Goal: Task Accomplishment & Management: Complete application form

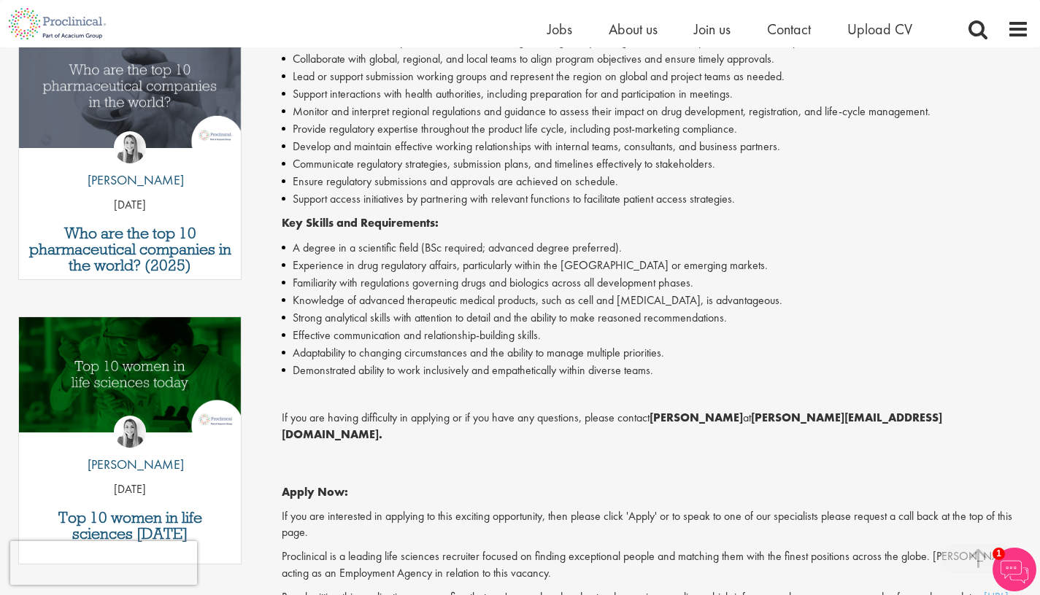
scroll to position [607, 0]
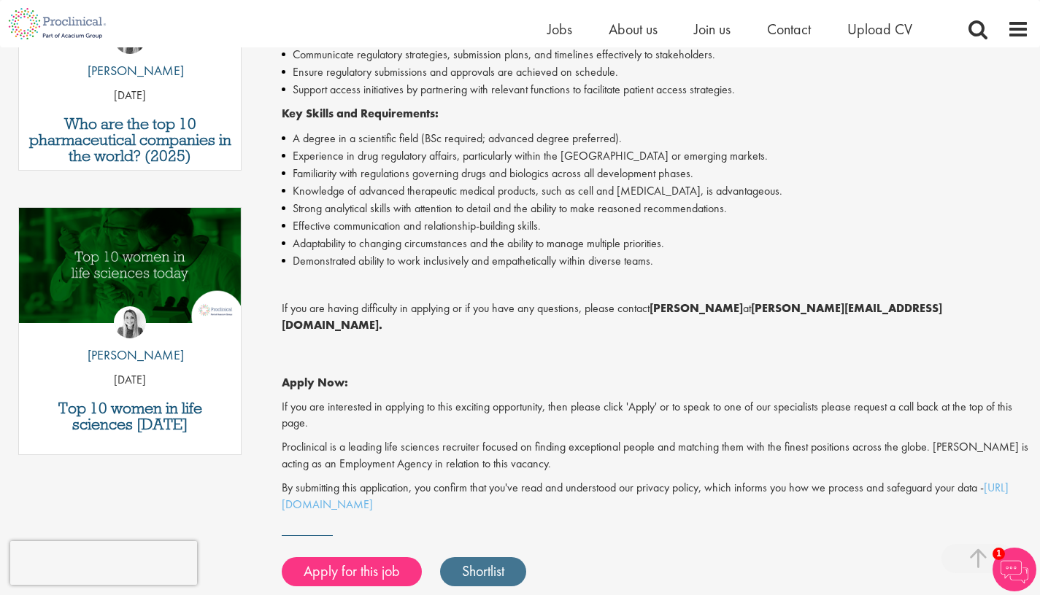
click at [485, 557] on link "Shortlist" at bounding box center [483, 571] width 86 height 29
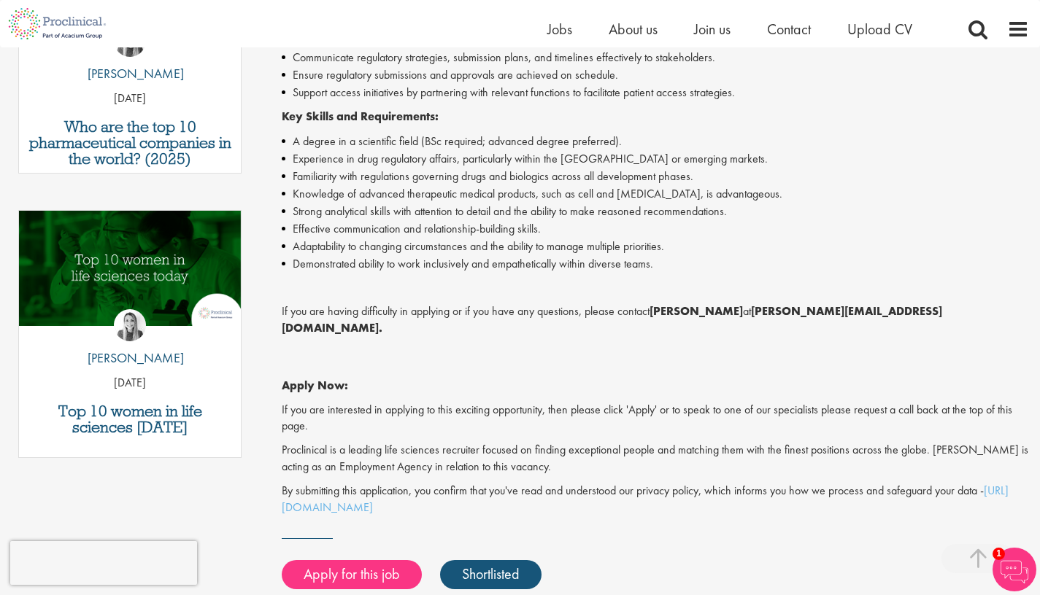
drag, startPoint x: 655, startPoint y: 302, endPoint x: 751, endPoint y: 301, distance: 96.3
click at [751, 304] on p "If you are having difficulty in applying or if you have any questions, please c…" at bounding box center [655, 321] width 747 height 34
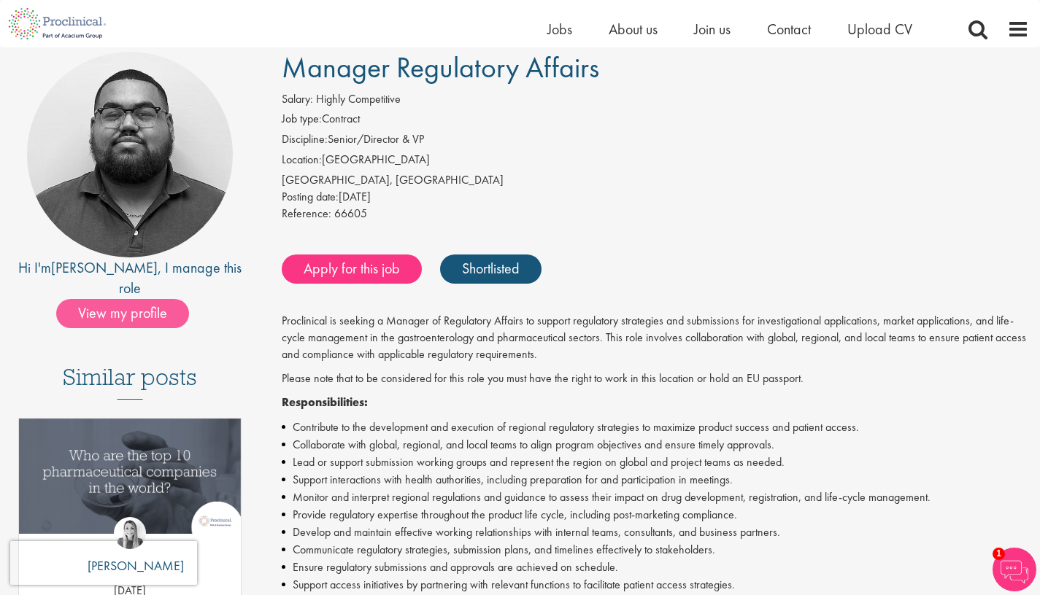
click at [137, 299] on span "View my profile" at bounding box center [122, 313] width 133 height 29
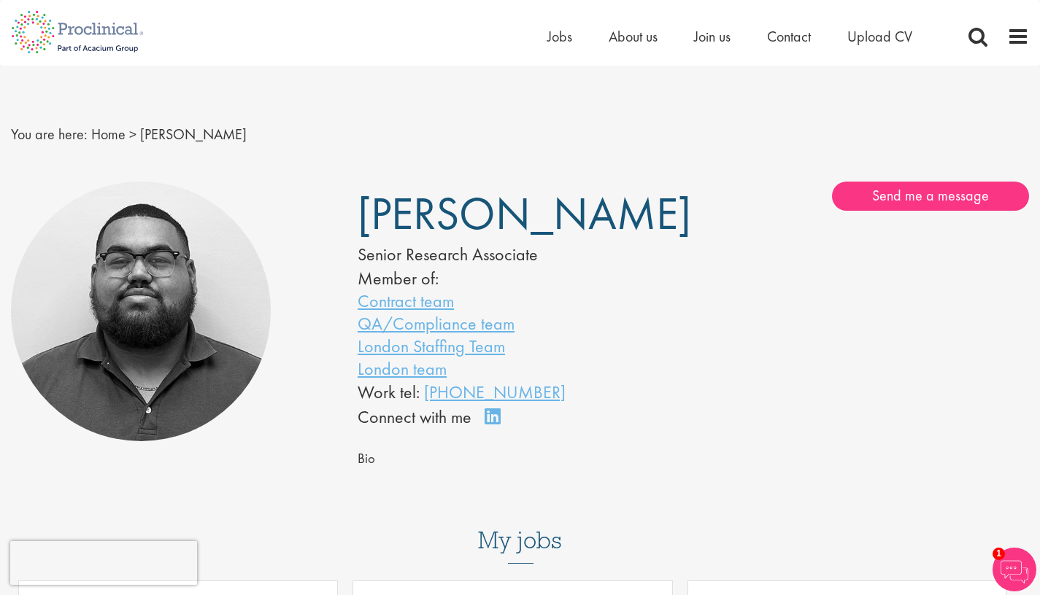
click at [496, 423] on link "Connect on LinkedIn" at bounding box center [497, 423] width 26 height 0
click at [405, 303] on link "Contract team" at bounding box center [406, 301] width 96 height 23
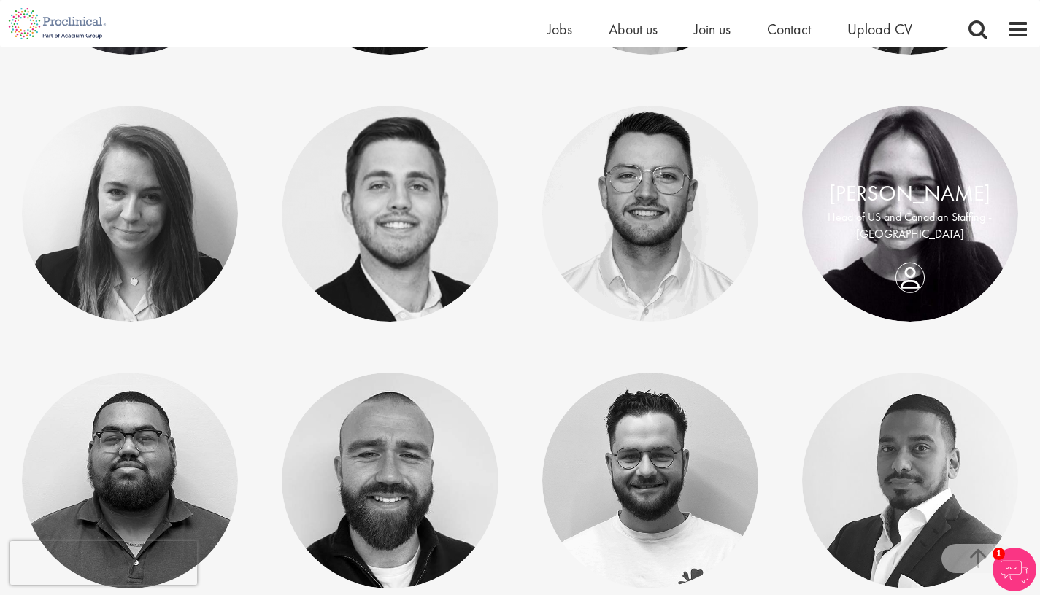
scroll to position [16, 0]
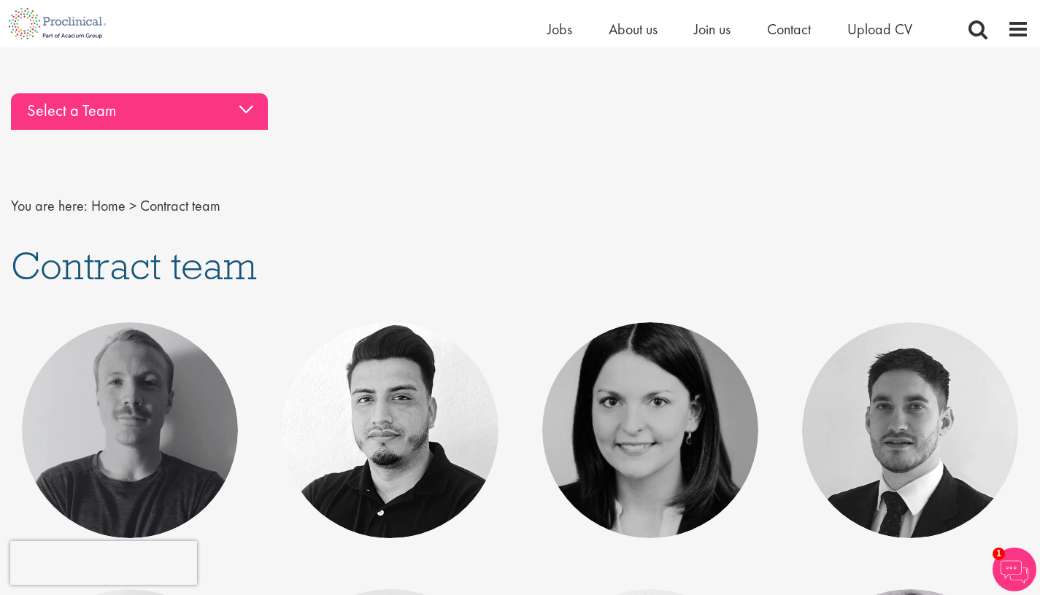
click at [150, 115] on div "Select a Team" at bounding box center [139, 111] width 257 height 36
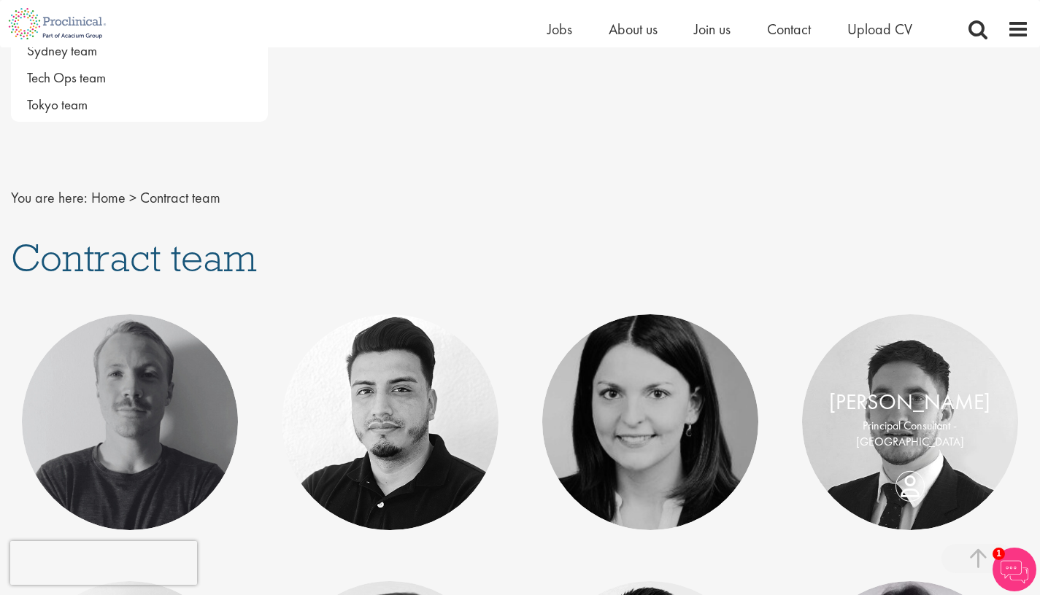
scroll to position [1368, 0]
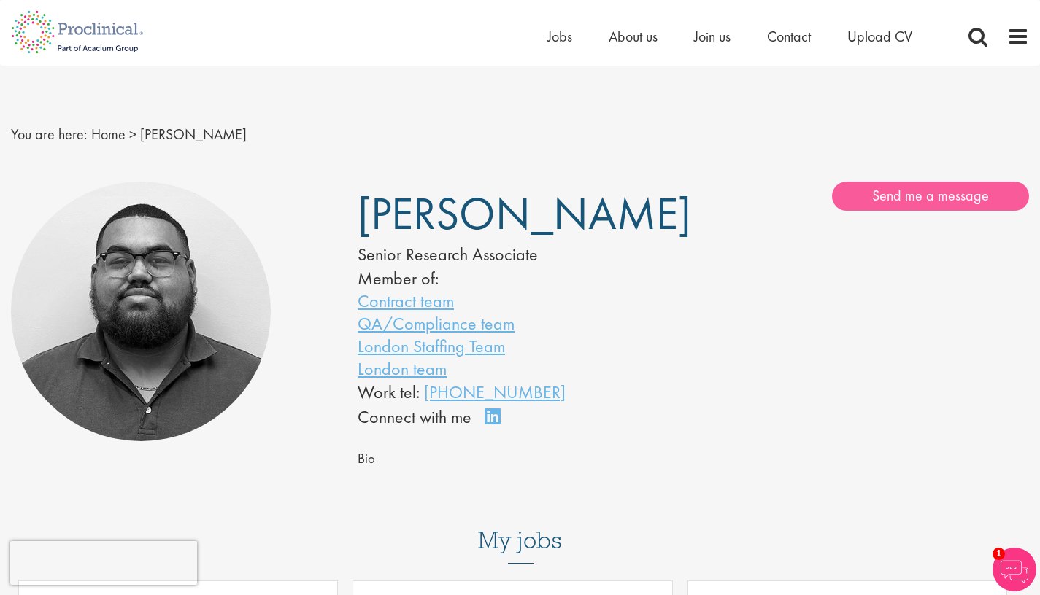
click at [956, 200] on link "Send me a message" at bounding box center [930, 196] width 197 height 29
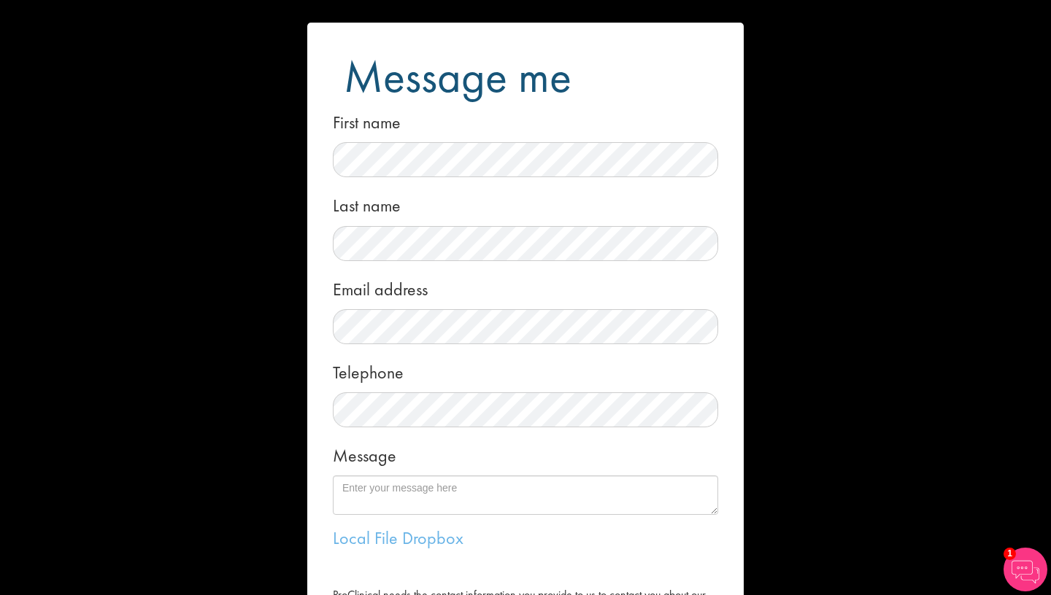
click at [198, 255] on div "Message me First name Last name Email address Telephone Message Local File Drop…" at bounding box center [525, 297] width 1051 height 595
click at [181, 127] on div "Message me First name Last name Email address Telephone Message Local File Drop…" at bounding box center [525, 297] width 1051 height 595
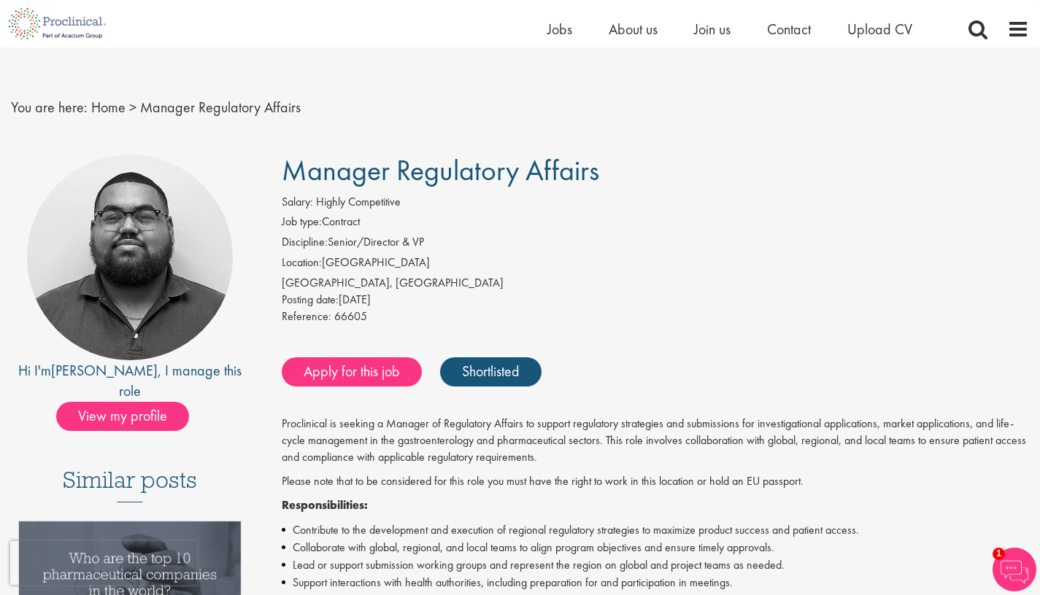
scroll to position [12, 0]
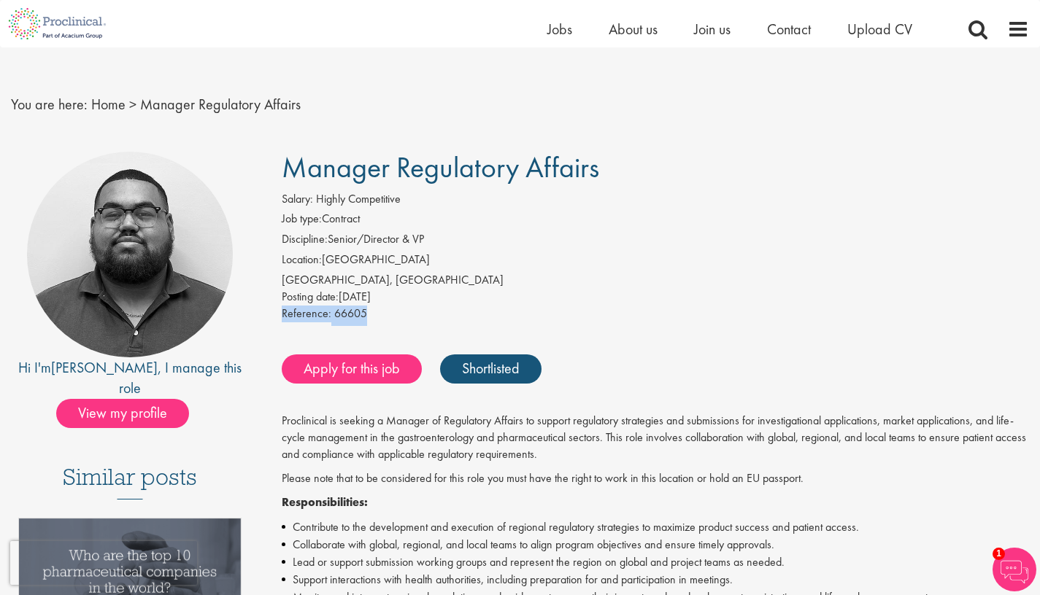
drag, startPoint x: 364, startPoint y: 309, endPoint x: 281, endPoint y: 313, distance: 83.3
click at [281, 313] on div "Salary: Highly Competitive Job type: Contract Discipline: Senior/Director & VP …" at bounding box center [655, 258] width 769 height 135
copy div "Reference: 66605"
click at [334, 368] on link "Apply for this job" at bounding box center [352, 369] width 140 height 29
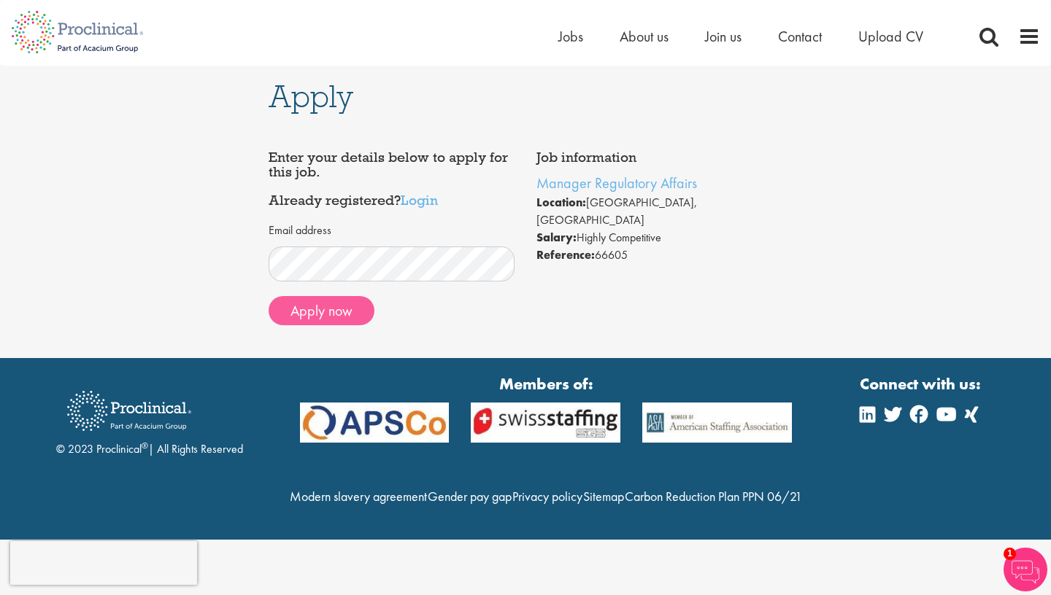
click at [297, 312] on button "Apply now" at bounding box center [322, 310] width 106 height 29
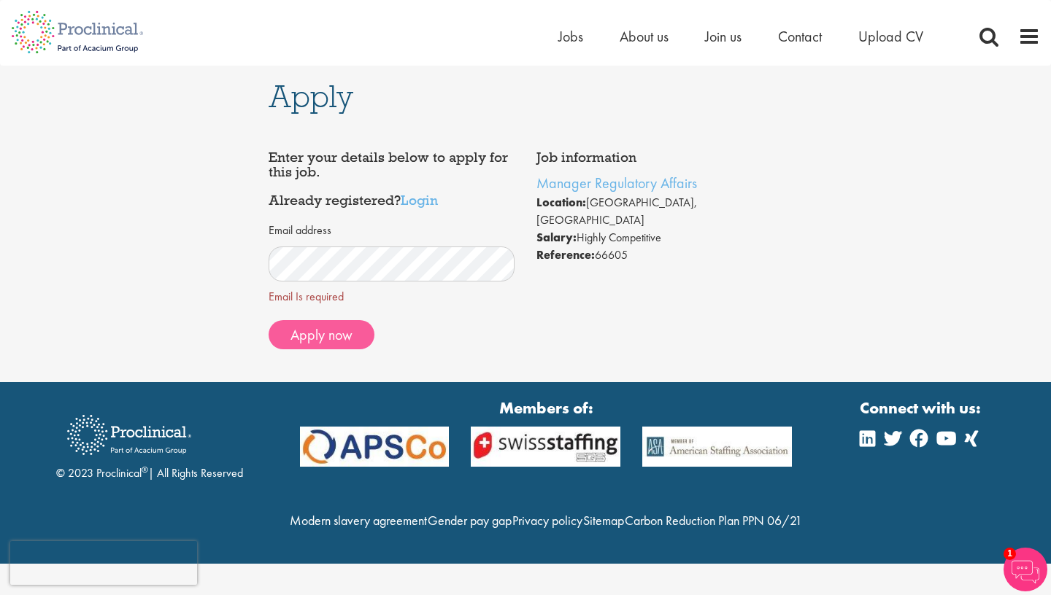
click at [321, 344] on button "Apply now" at bounding box center [322, 334] width 106 height 29
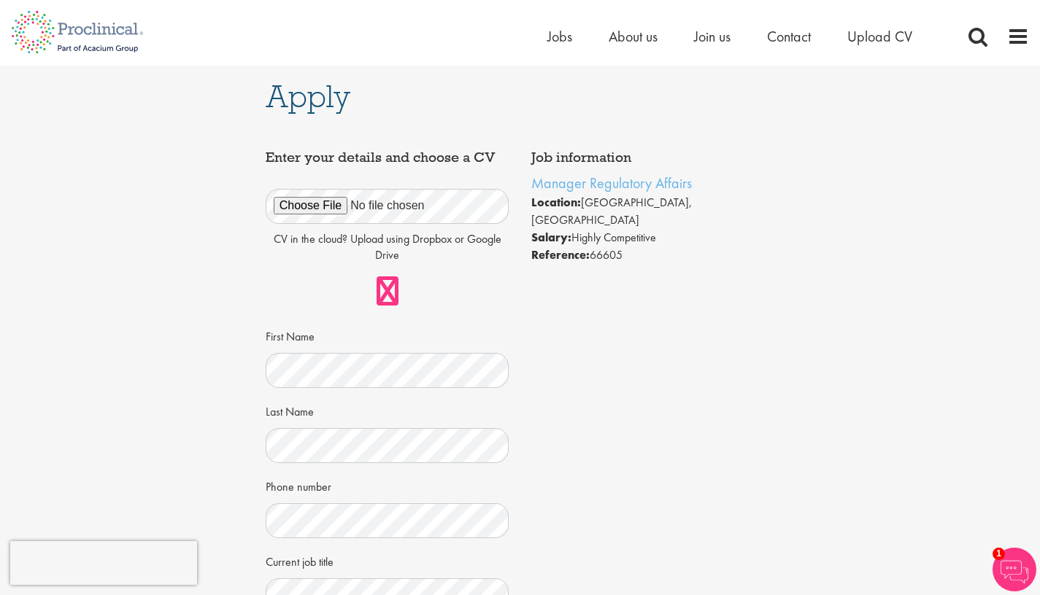
click at [389, 289] on link at bounding box center [388, 291] width 22 height 29
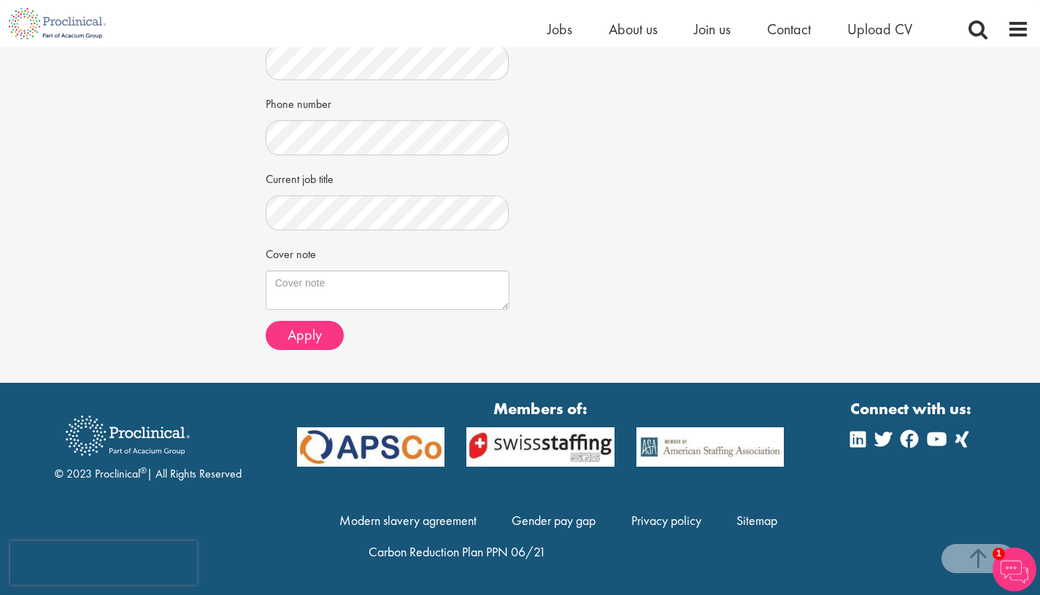
scroll to position [359, 0]
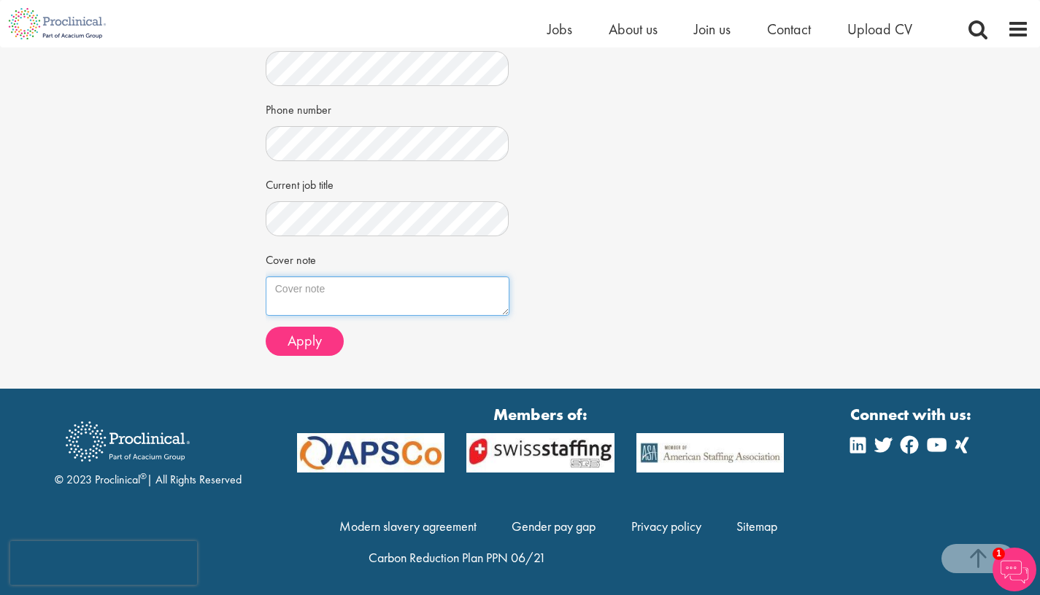
click at [323, 285] on textarea "Cover note" at bounding box center [388, 296] width 244 height 39
paste textarea "Reference ID: 66605 Dear Clinical Affairs Hiring Team, I am writing to express …"
type textarea "Reference ID: 66605 Dear Clinical Affairs Hiring Team, I am writing to express …"
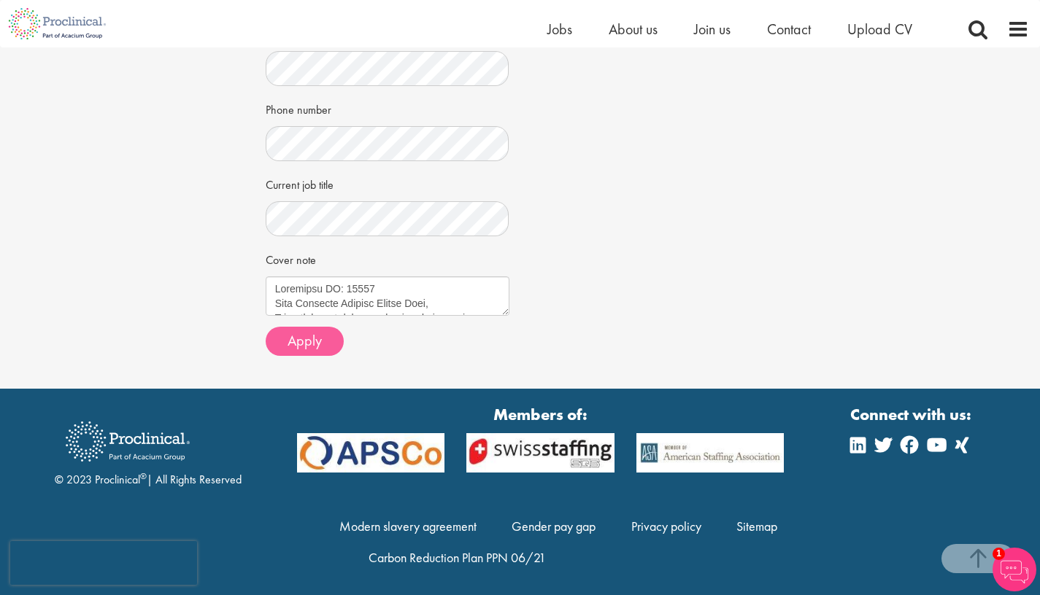
click at [296, 340] on span "Apply" at bounding box center [304, 340] width 34 height 19
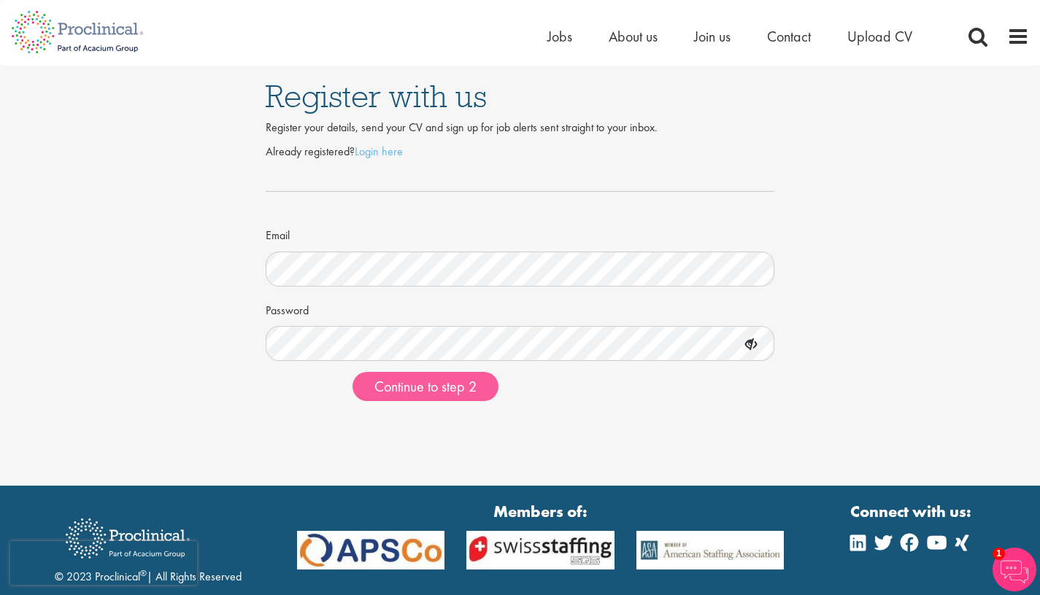
click at [398, 387] on span "Continue to step 2" at bounding box center [425, 386] width 102 height 19
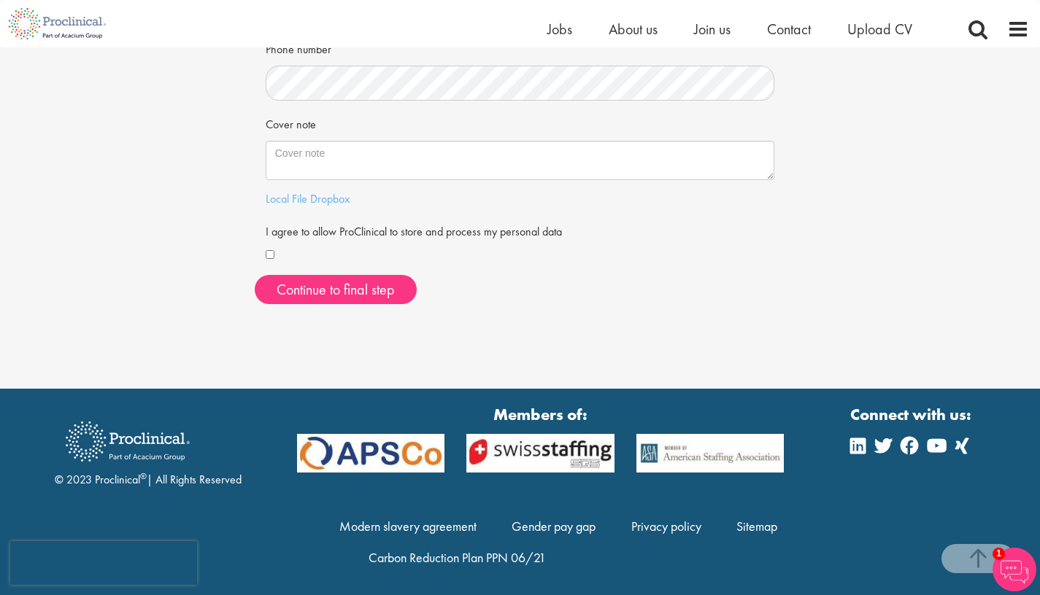
scroll to position [398, 0]
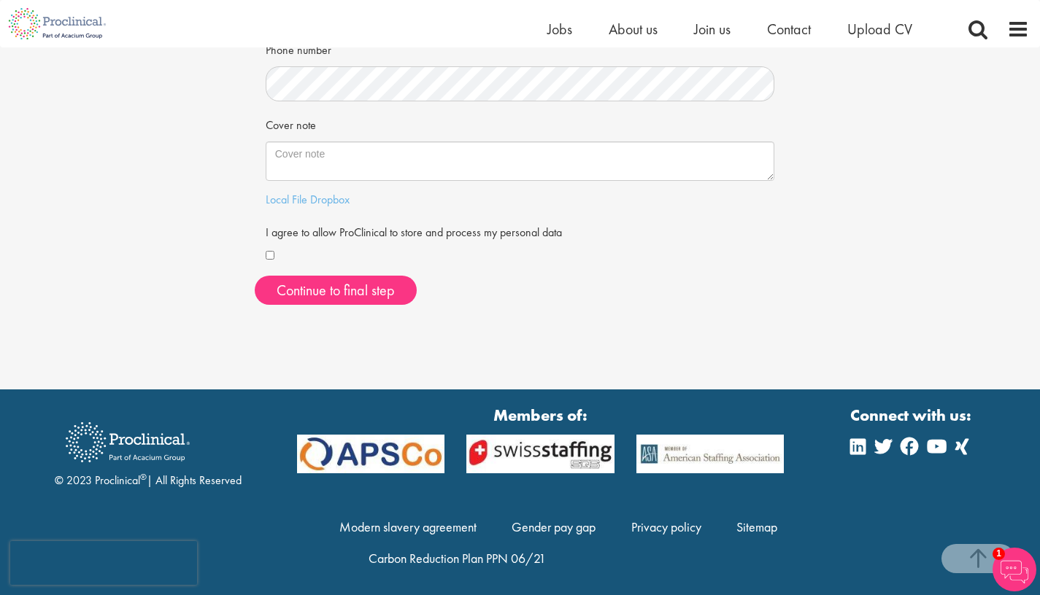
drag, startPoint x: 324, startPoint y: 282, endPoint x: 298, endPoint y: 331, distance: 56.1
click at [311, 284] on button "Continue to final step" at bounding box center [336, 290] width 162 height 29
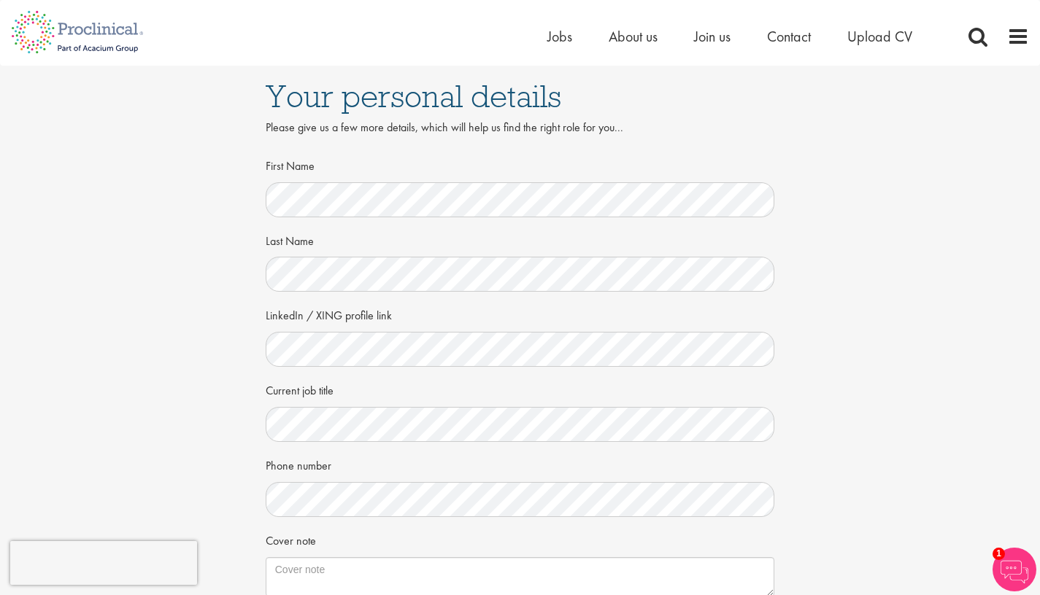
scroll to position [3, 0]
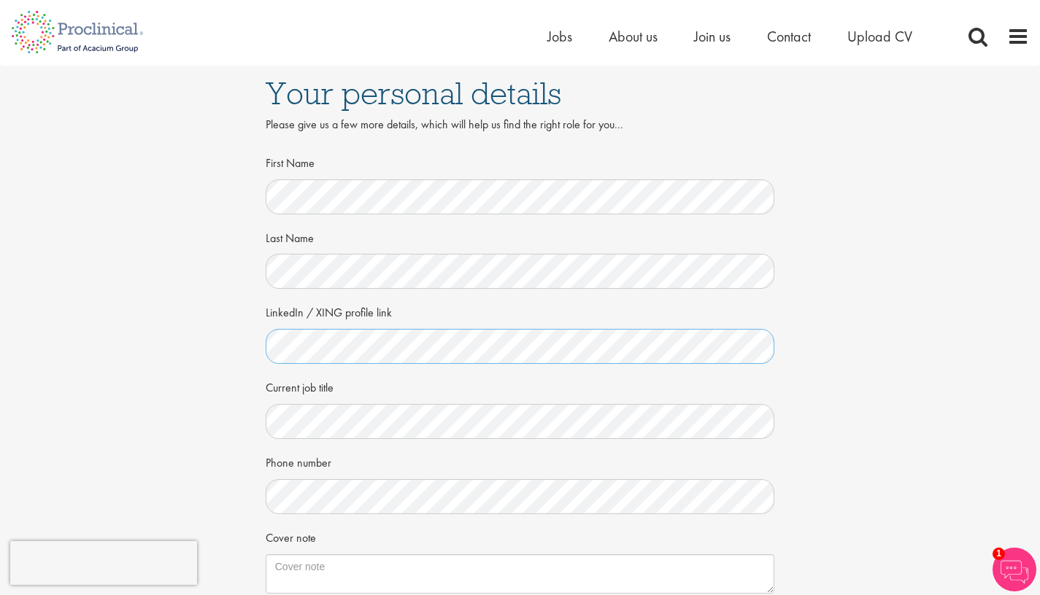
click at [247, 331] on div "Your personal details Please give us a few more details, which will help us fin…" at bounding box center [520, 405] width 1062 height 684
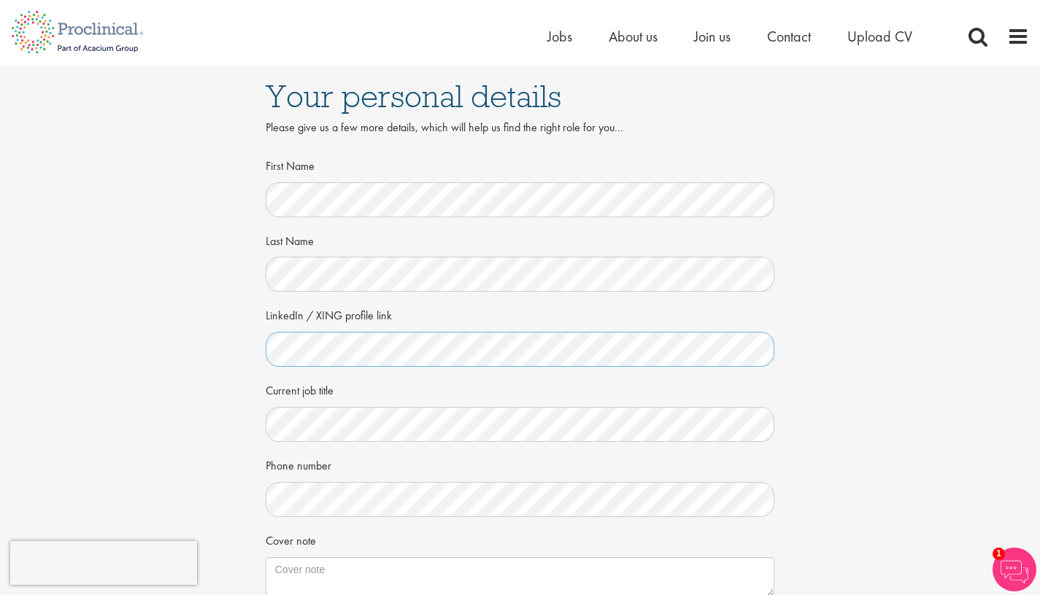
scroll to position [310, 0]
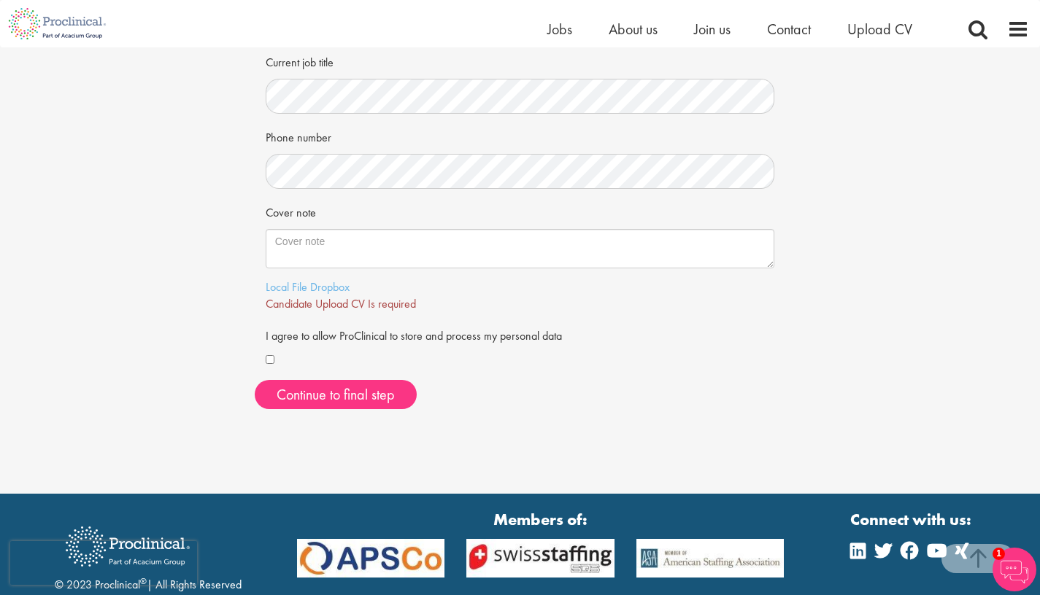
click at [308, 279] on div "Local File Dropbox" at bounding box center [520, 287] width 509 height 17
click at [283, 282] on link "Local File" at bounding box center [287, 286] width 42 height 15
click at [311, 393] on span "Continue to final step" at bounding box center [336, 394] width 118 height 19
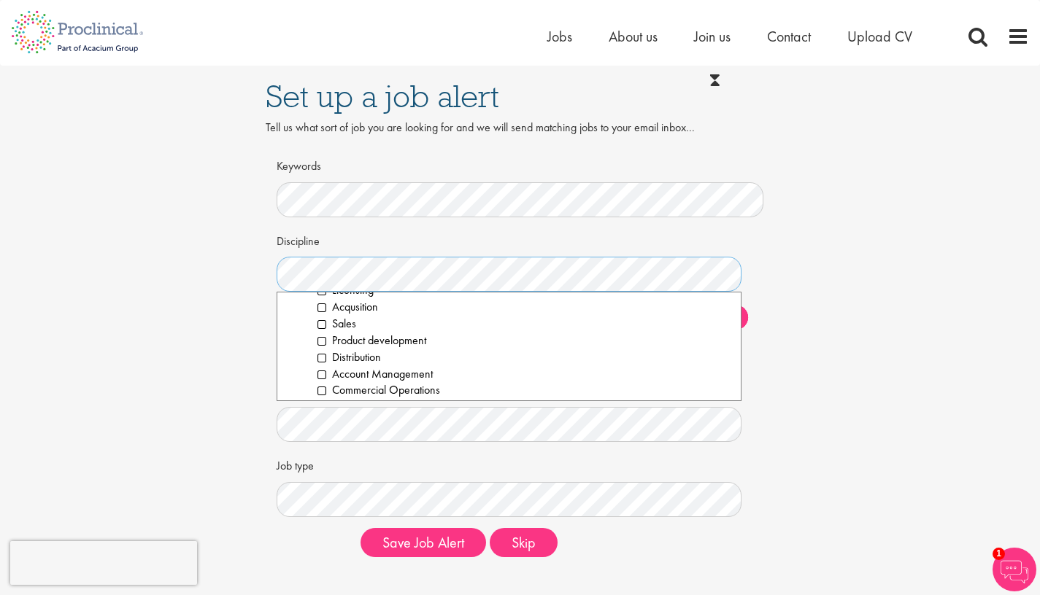
scroll to position [328, 0]
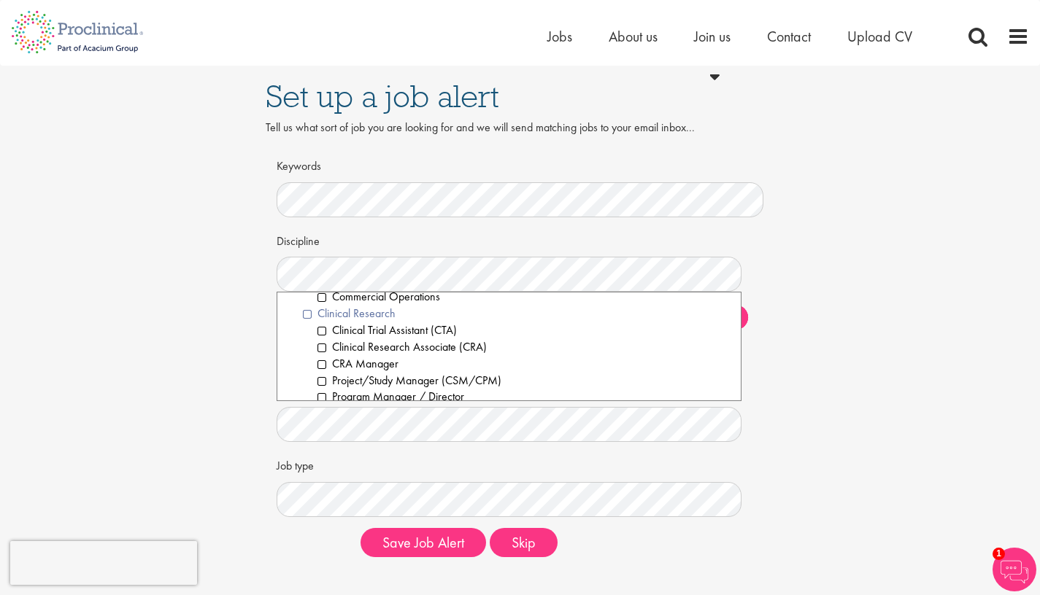
click at [305, 306] on li "Clinical Research" at bounding box center [517, 314] width 428 height 17
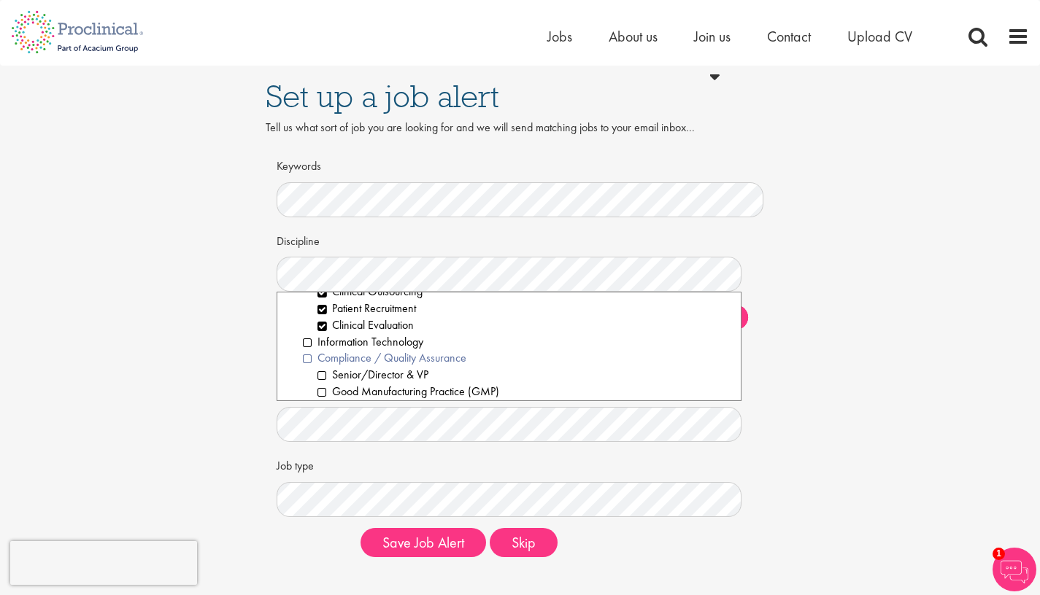
scroll to position [486, 0]
click at [304, 347] on li "Compliance / Quality Assurance" at bounding box center [517, 355] width 428 height 17
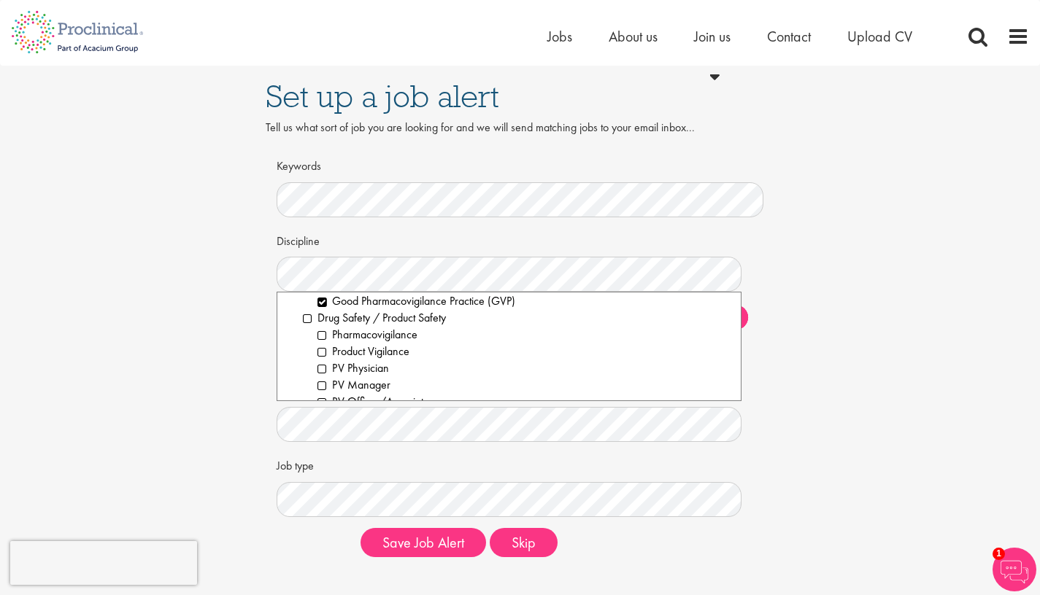
scroll to position [579, 0]
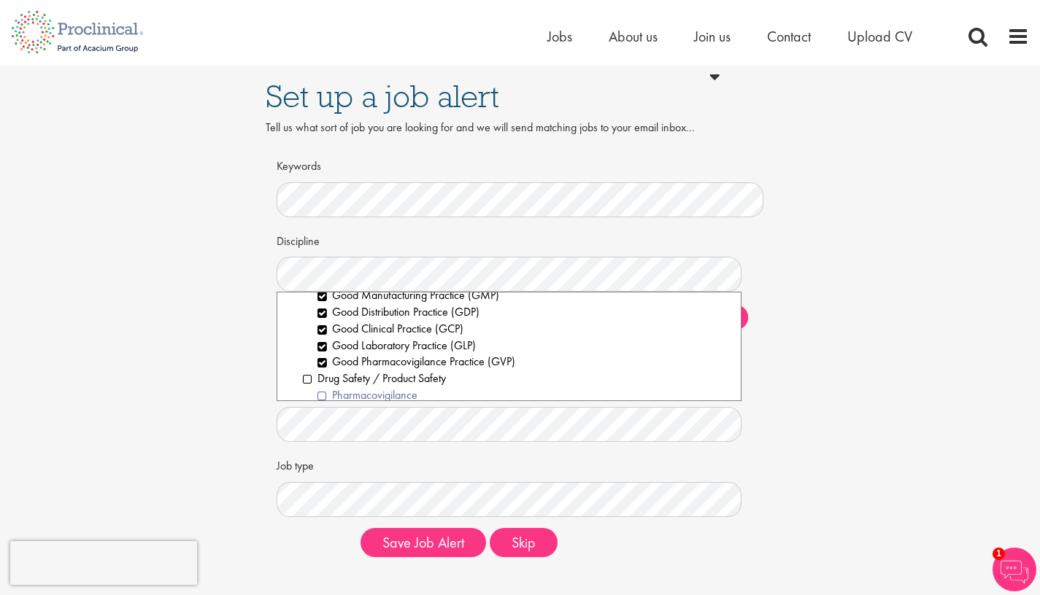
click at [317, 387] on li "Pharmacovigilance" at bounding box center [523, 395] width 413 height 17
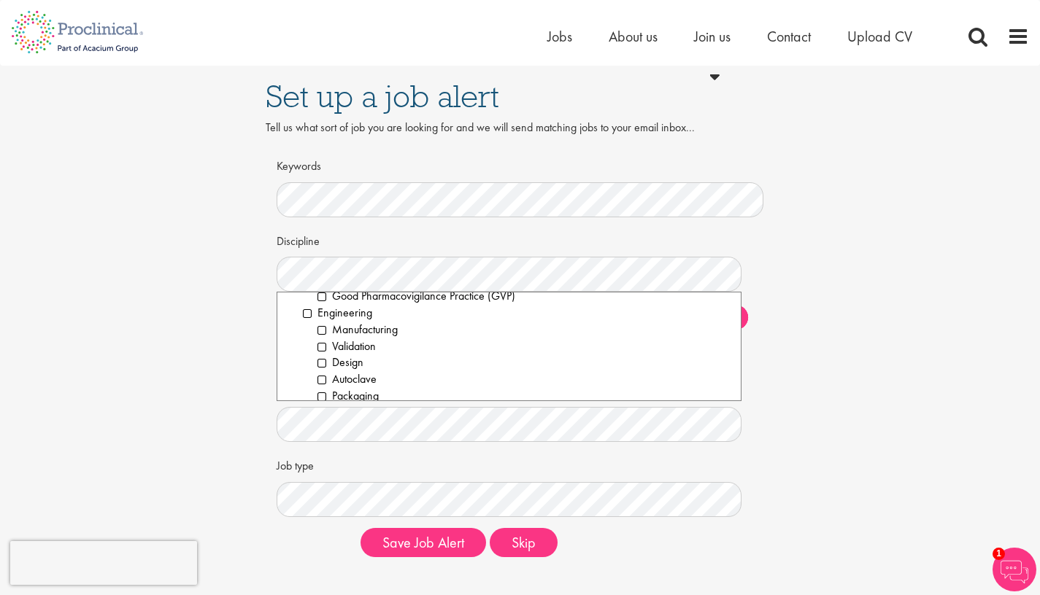
scroll to position [883, 0]
click at [319, 367] on li "Project Management" at bounding box center [523, 375] width 413 height 17
click at [320, 368] on li "Automation" at bounding box center [523, 376] width 413 height 17
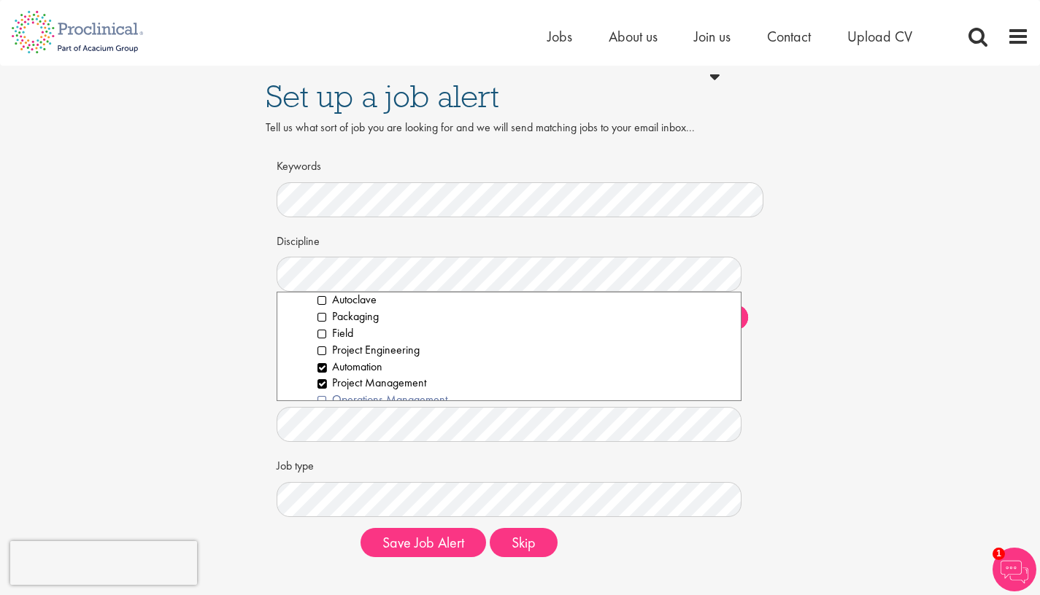
click at [323, 392] on li "Operations Management" at bounding box center [523, 400] width 413 height 17
click at [319, 358] on li "Medical Writing" at bounding box center [523, 366] width 413 height 17
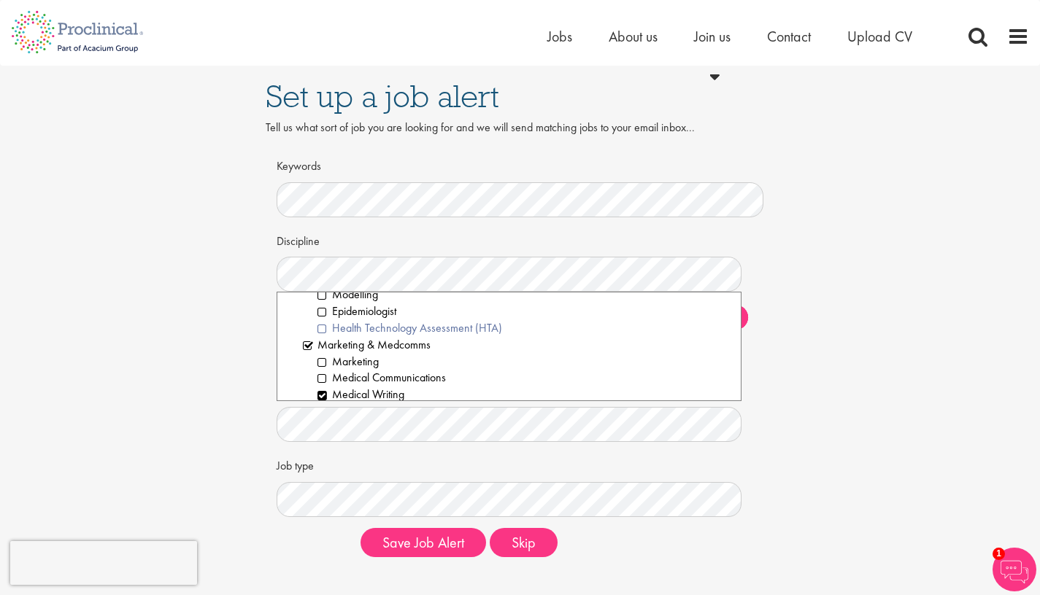
scroll to position [1064, 0]
click at [309, 370] on li "Marketing & Medcomms" at bounding box center [517, 378] width 428 height 17
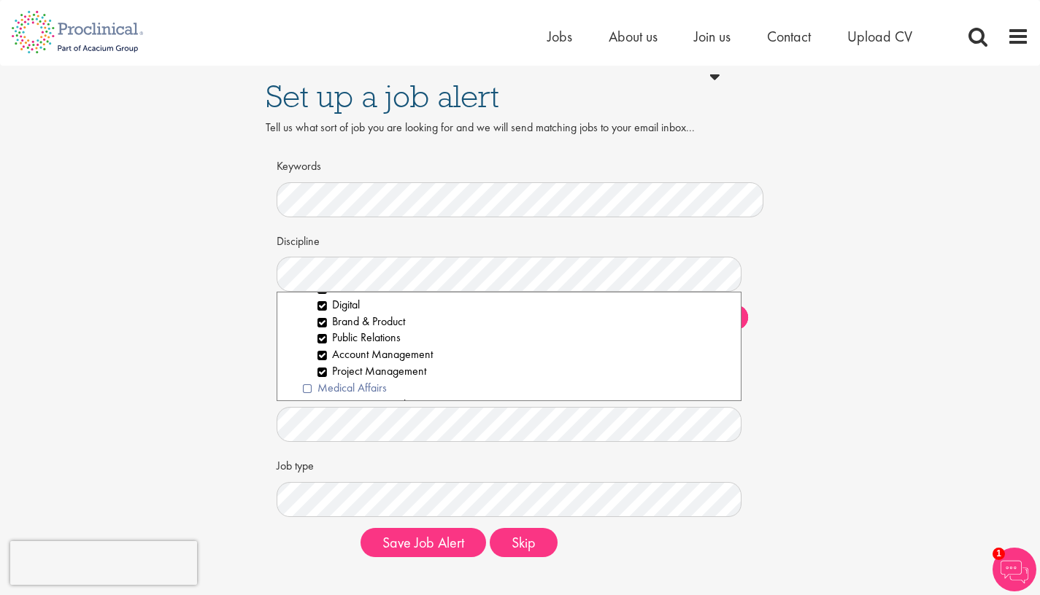
scroll to position [1256, 0]
click at [309, 377] on li "Medical Affairs" at bounding box center [517, 385] width 428 height 17
click at [306, 413] on li "Regulatory Affairs" at bounding box center [517, 421] width 428 height 17
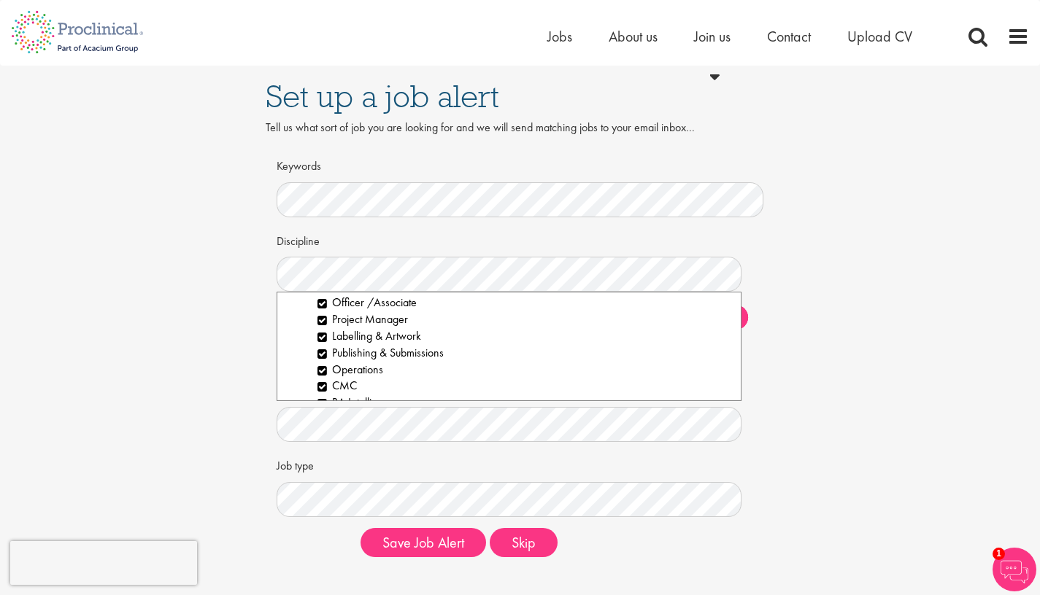
scroll to position [1760, 0]
click at [306, 407] on li "Scientific & Preclinical" at bounding box center [517, 415] width 428 height 17
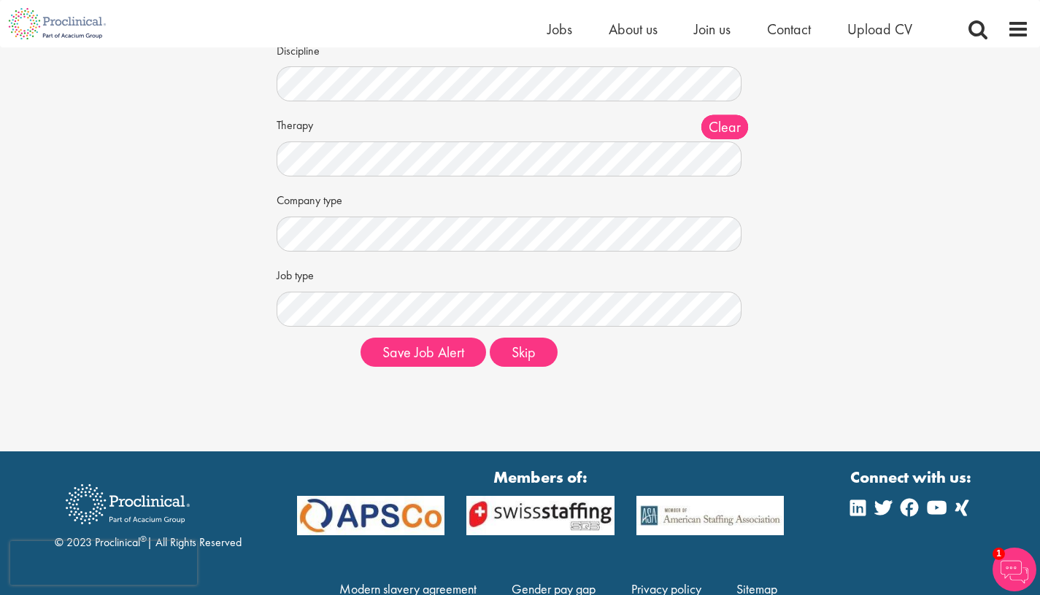
scroll to position [236, 0]
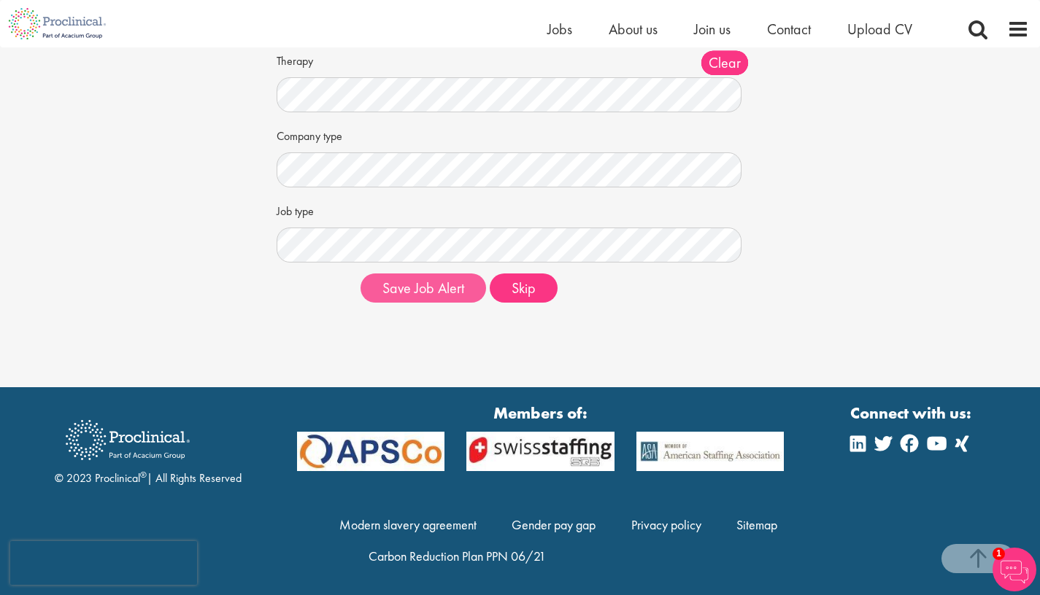
click at [421, 290] on button "Save Job Alert" at bounding box center [423, 288] width 126 height 29
